Goal: Information Seeking & Learning: Check status

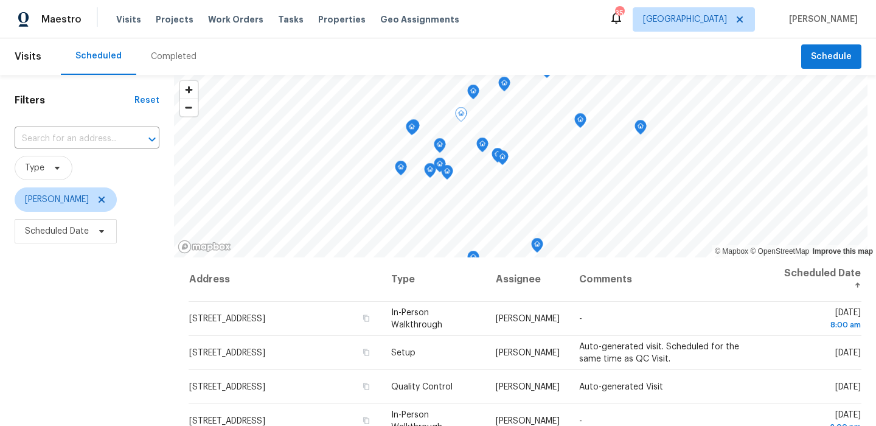
scroll to position [320, 0]
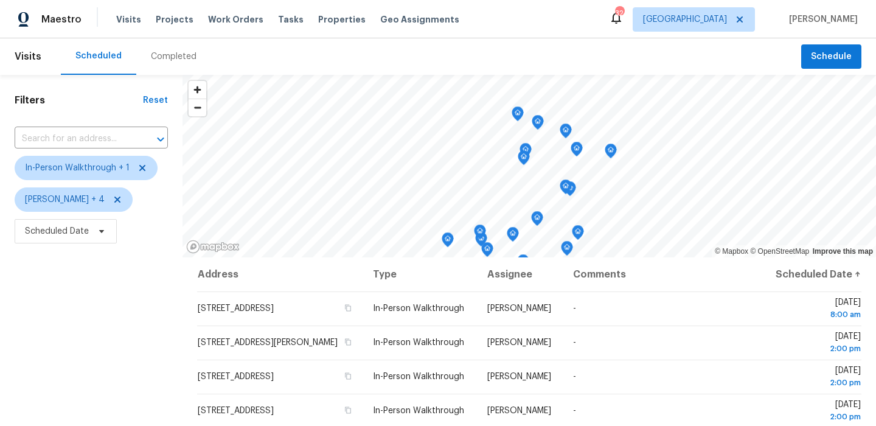
scroll to position [172, 0]
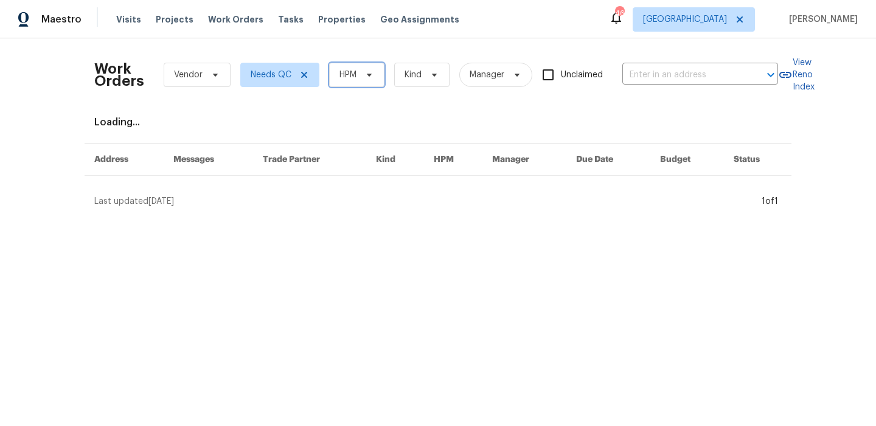
click at [370, 75] on icon at bounding box center [369, 75] width 5 height 3
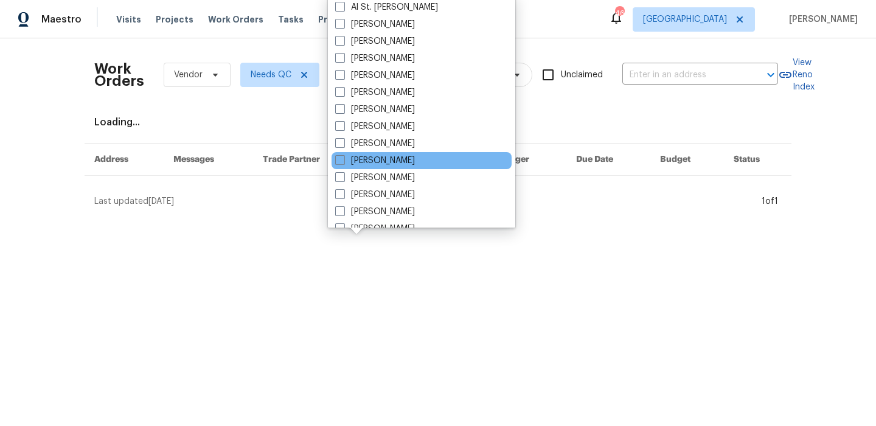
scroll to position [100, 0]
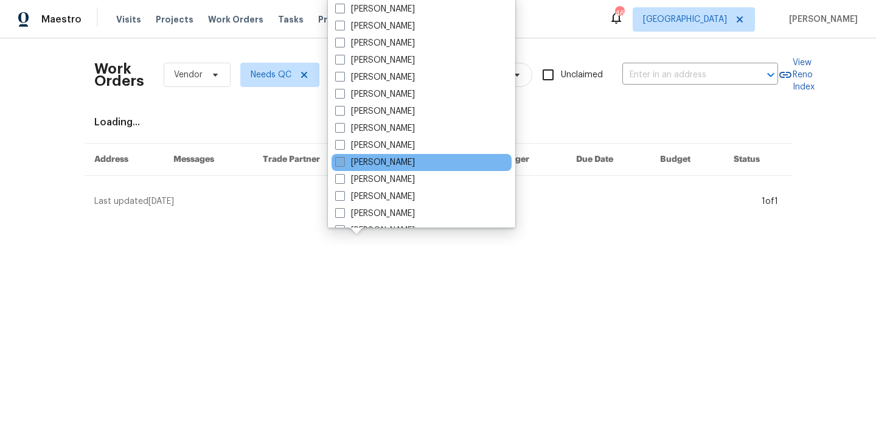
click at [415, 164] on label "[PERSON_NAME]" at bounding box center [375, 162] width 80 height 12
click at [343, 164] on input "[PERSON_NAME]" at bounding box center [339, 160] width 8 height 8
checkbox input "true"
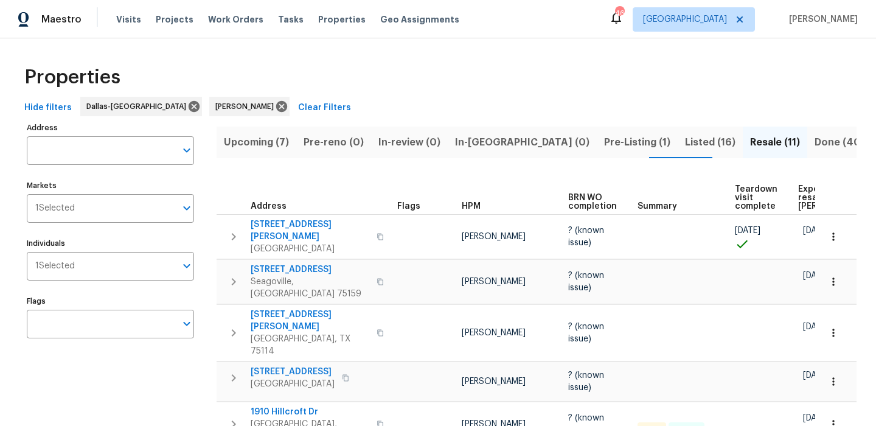
click at [249, 147] on span "Upcoming (7)" at bounding box center [256, 142] width 65 height 17
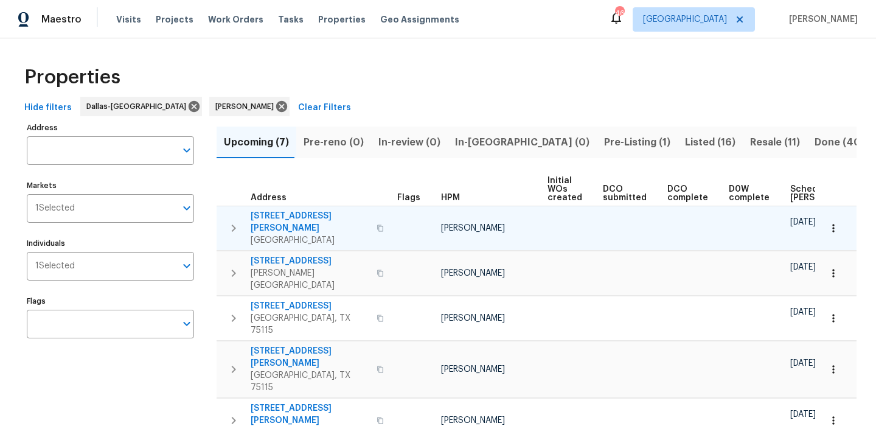
scroll to position [75, 0]
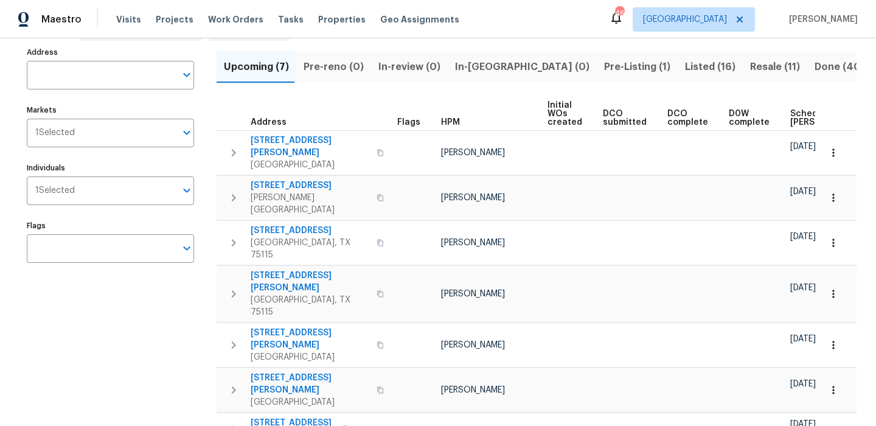
click at [801, 106] on th "Scheduled COE" at bounding box center [829, 113] width 89 height 33
click at [800, 112] on span "Scheduled COE" at bounding box center [824, 117] width 69 height 17
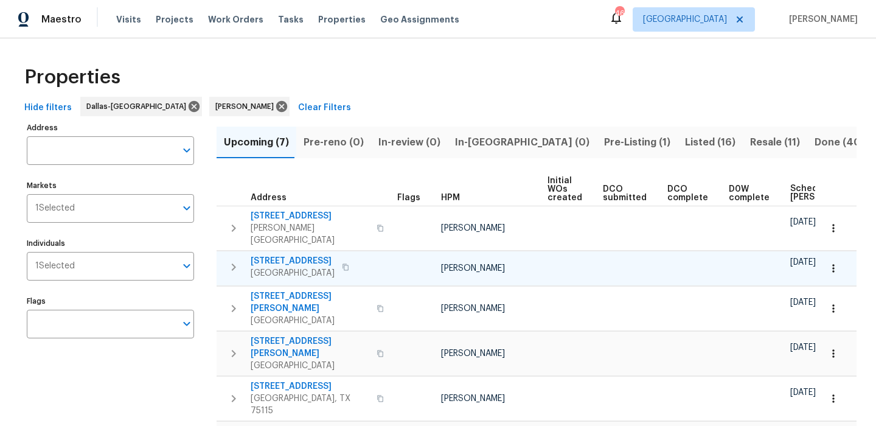
scroll to position [75, 0]
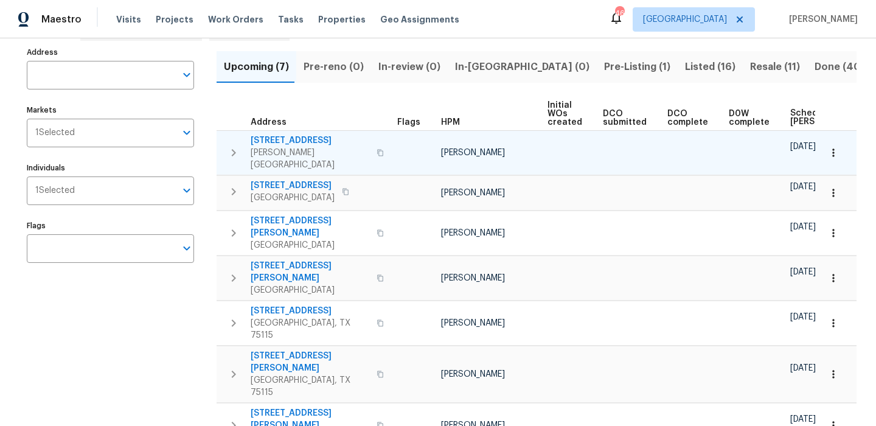
click at [832, 153] on icon "button" at bounding box center [833, 153] width 12 height 12
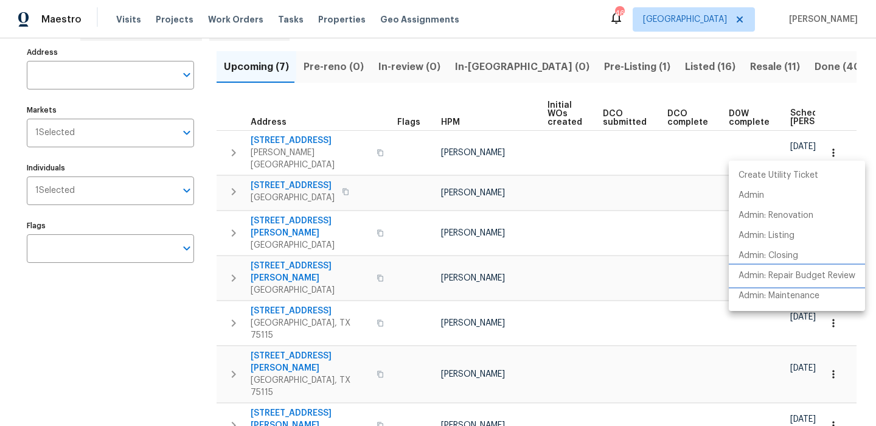
click at [803, 273] on p "Admin: Repair Budget Review" at bounding box center [796, 275] width 117 height 13
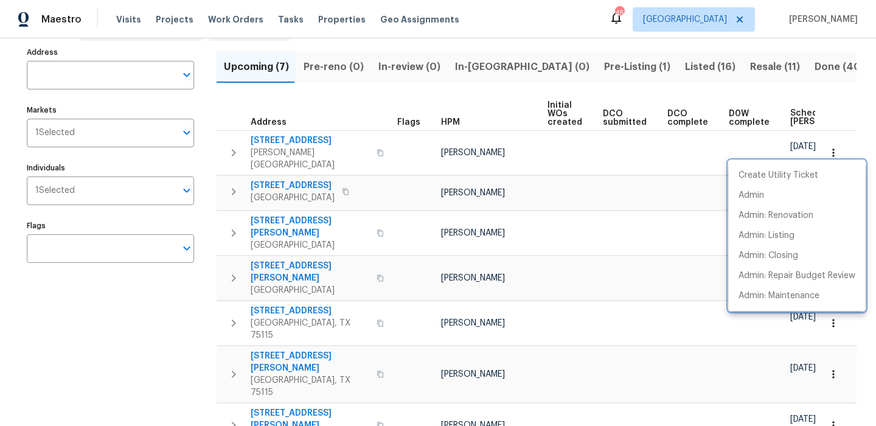
click at [613, 67] on div at bounding box center [438, 213] width 876 height 426
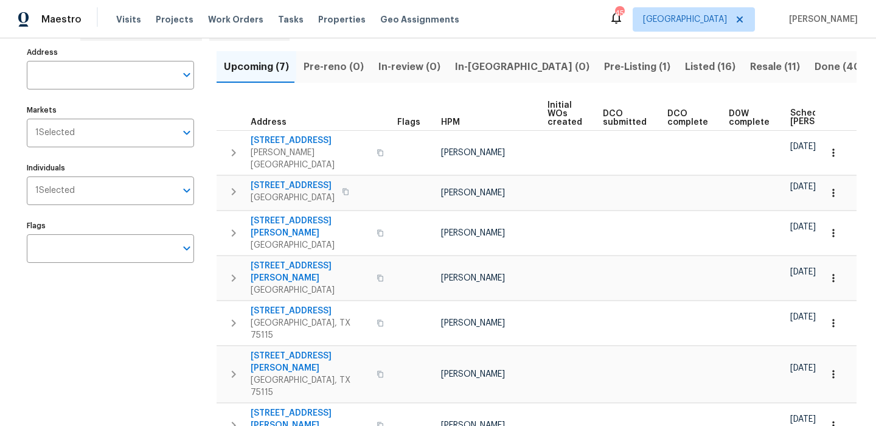
click at [685, 67] on span "Listed (16)" at bounding box center [710, 66] width 50 height 17
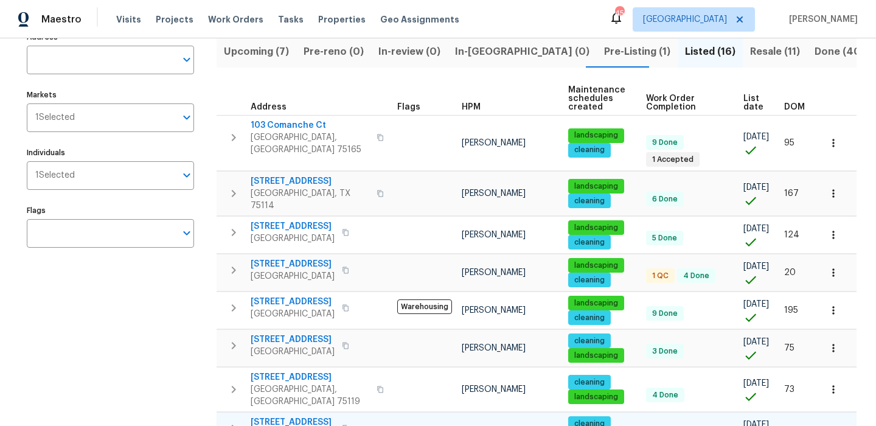
scroll to position [14, 0]
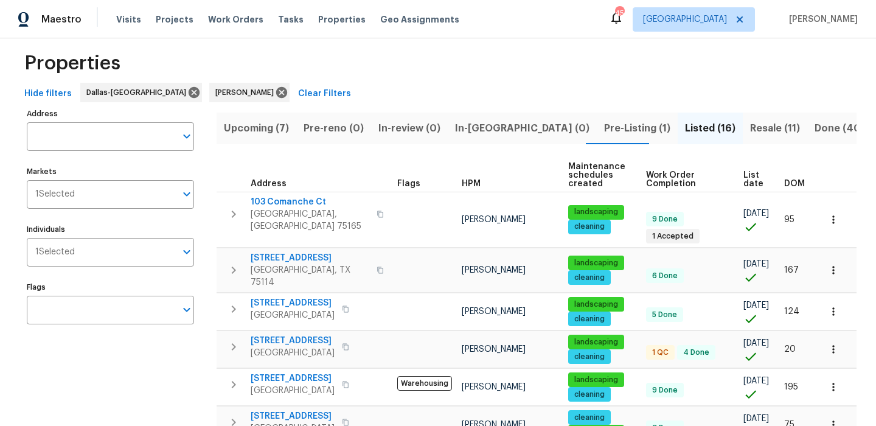
click at [266, 125] on span "Upcoming (7)" at bounding box center [256, 128] width 65 height 17
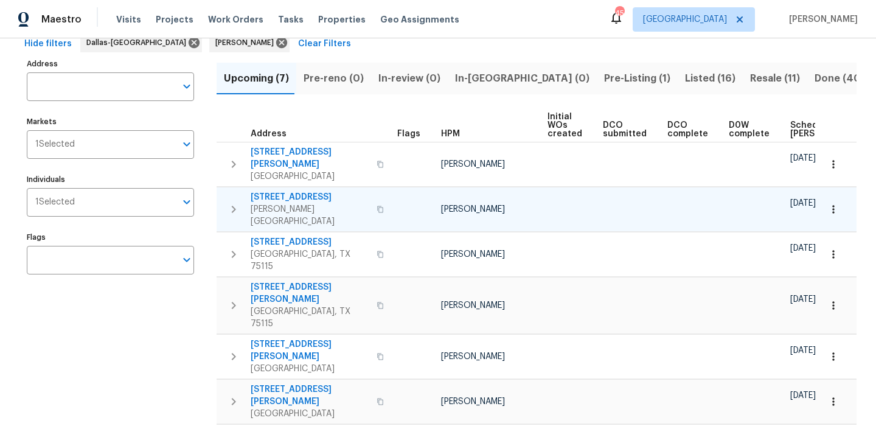
scroll to position [75, 0]
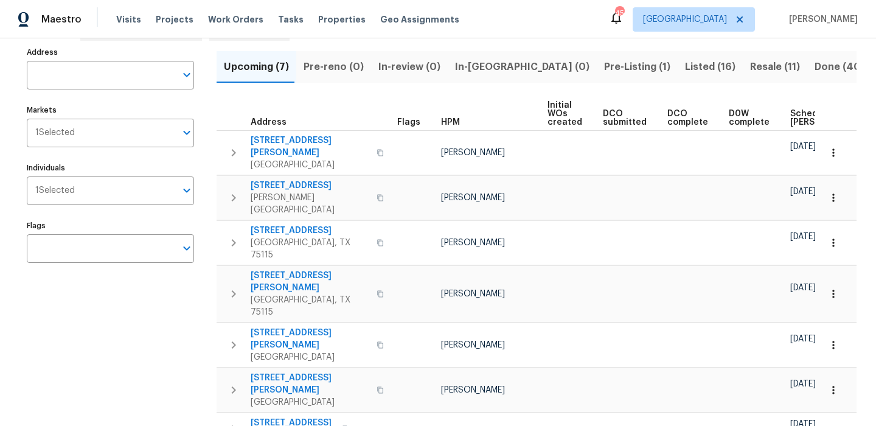
click at [798, 117] on span "Scheduled COE" at bounding box center [824, 117] width 69 height 17
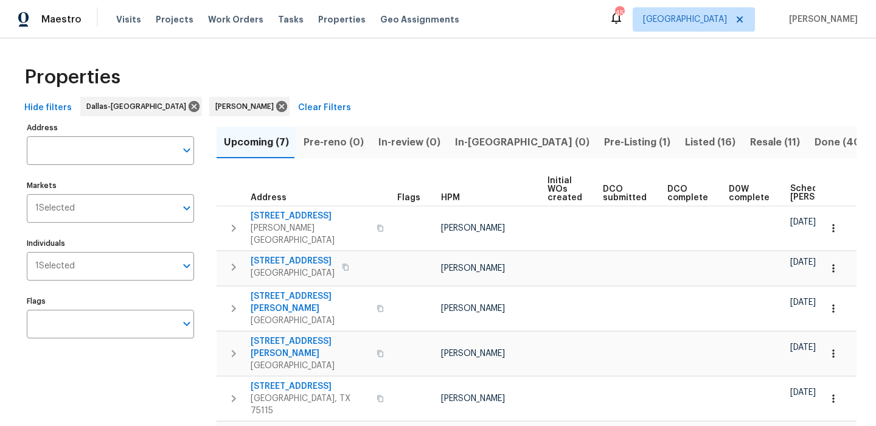
click at [750, 144] on span "Resale (11)" at bounding box center [775, 142] width 50 height 17
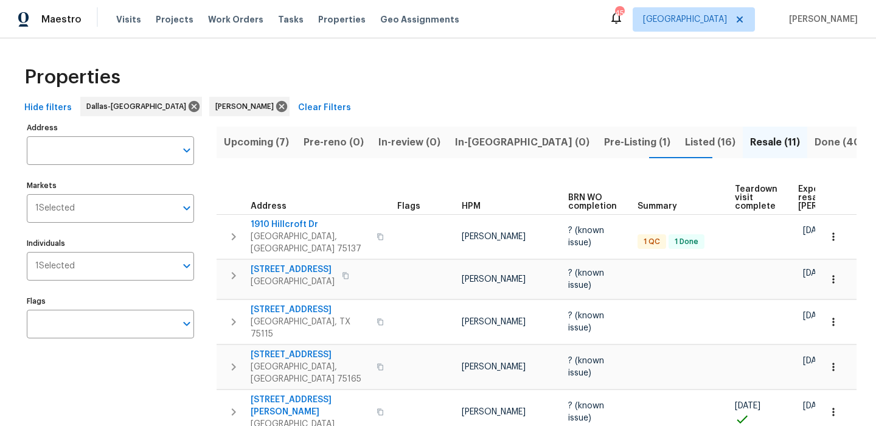
click at [811, 185] on span "Expected resale [PERSON_NAME]" at bounding box center [832, 198] width 69 height 26
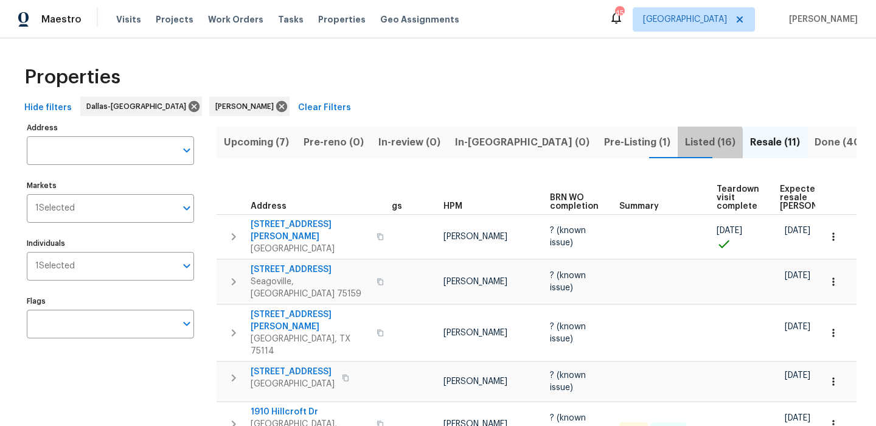
click at [677, 147] on button "Listed (16)" at bounding box center [709, 142] width 65 height 32
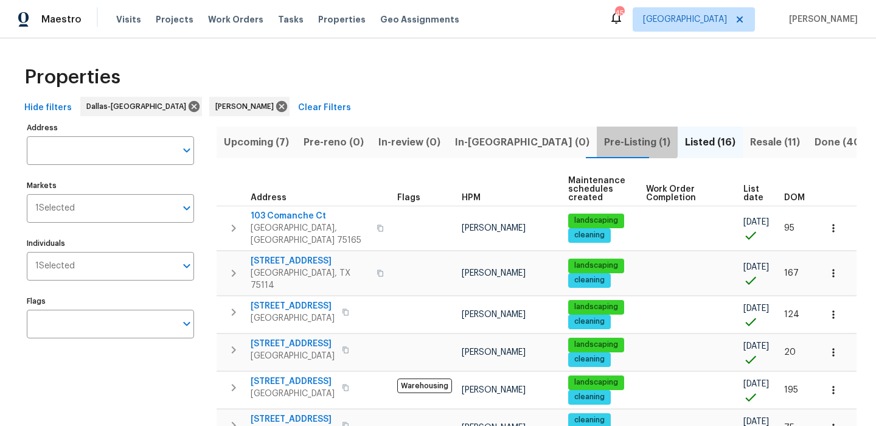
click at [597, 130] on button "Pre-Listing (1)" at bounding box center [637, 142] width 81 height 32
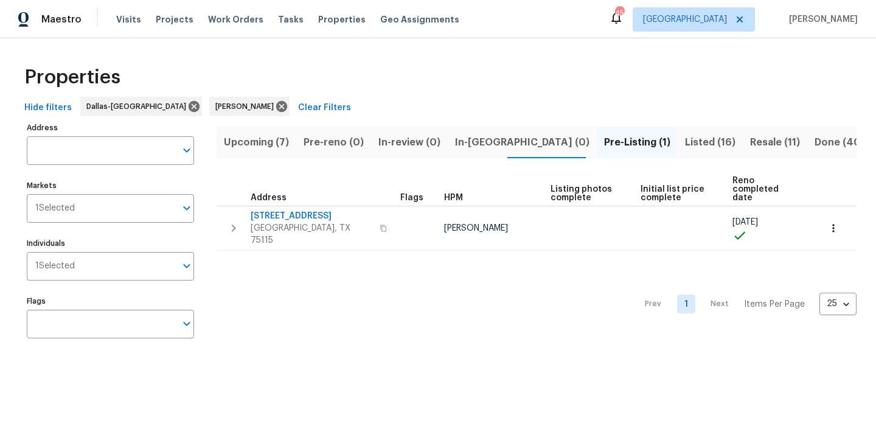
click at [285, 136] on span "Upcoming (7)" at bounding box center [256, 142] width 65 height 17
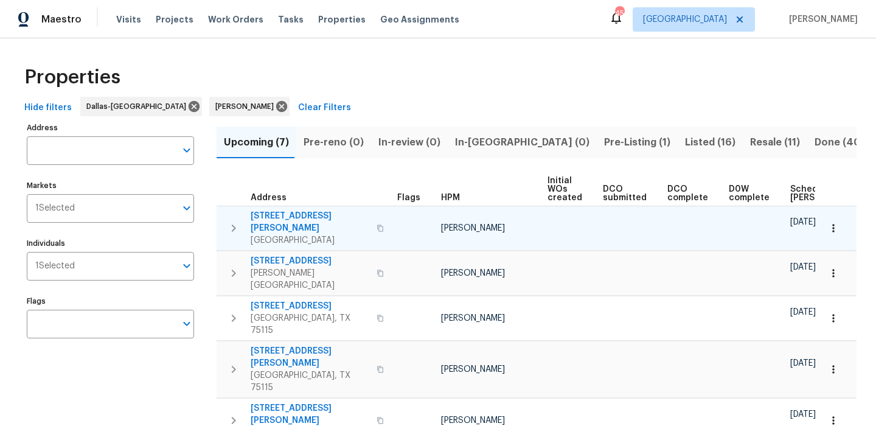
click at [797, 206] on td "09/11/25" at bounding box center [829, 228] width 89 height 44
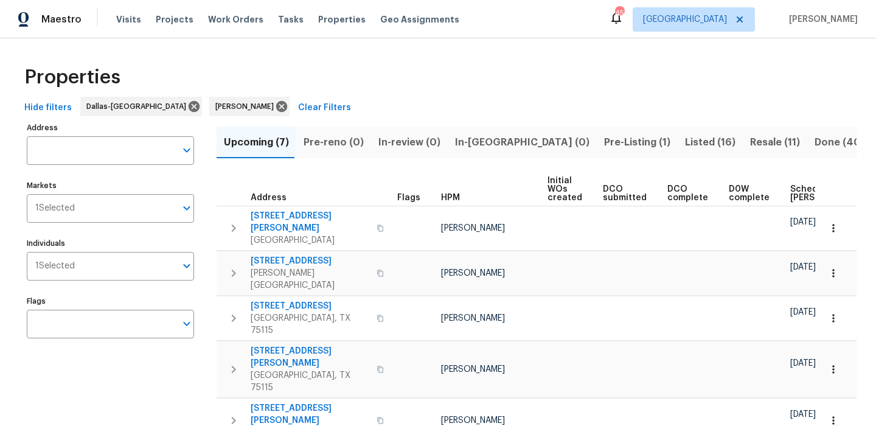
click at [792, 192] on span "Scheduled COE" at bounding box center [824, 193] width 69 height 17
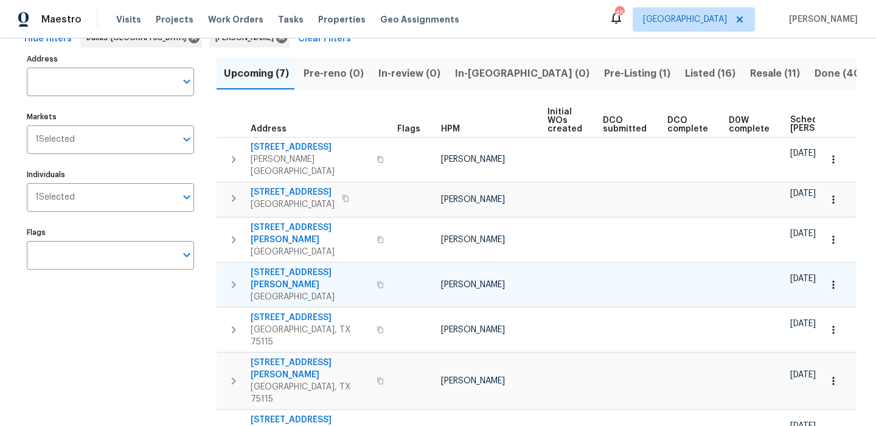
scroll to position [75, 0]
